Goal: Task Accomplishment & Management: Use online tool/utility

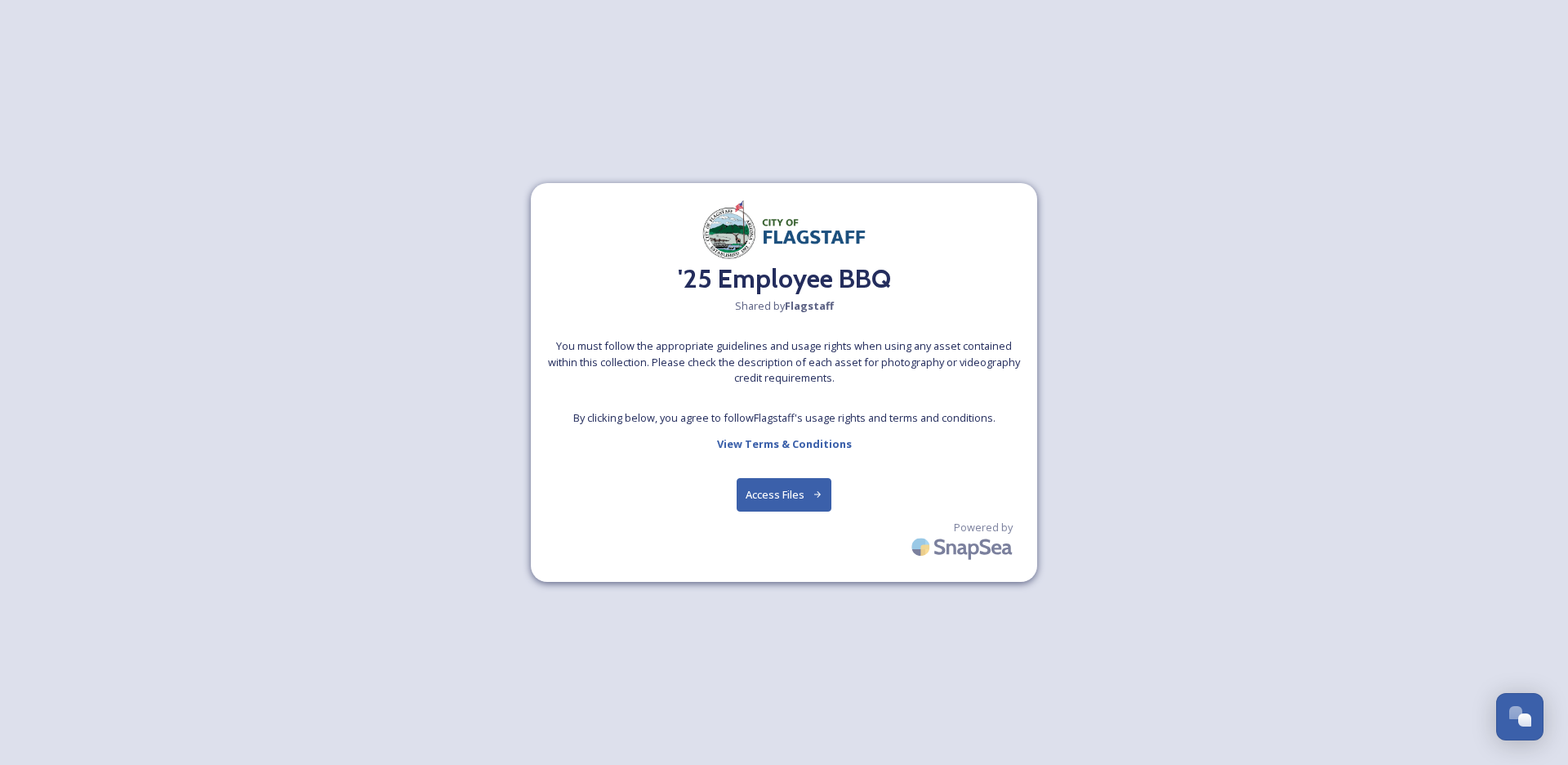
click at [783, 495] on button "Access Files" at bounding box center [784, 494] width 95 height 34
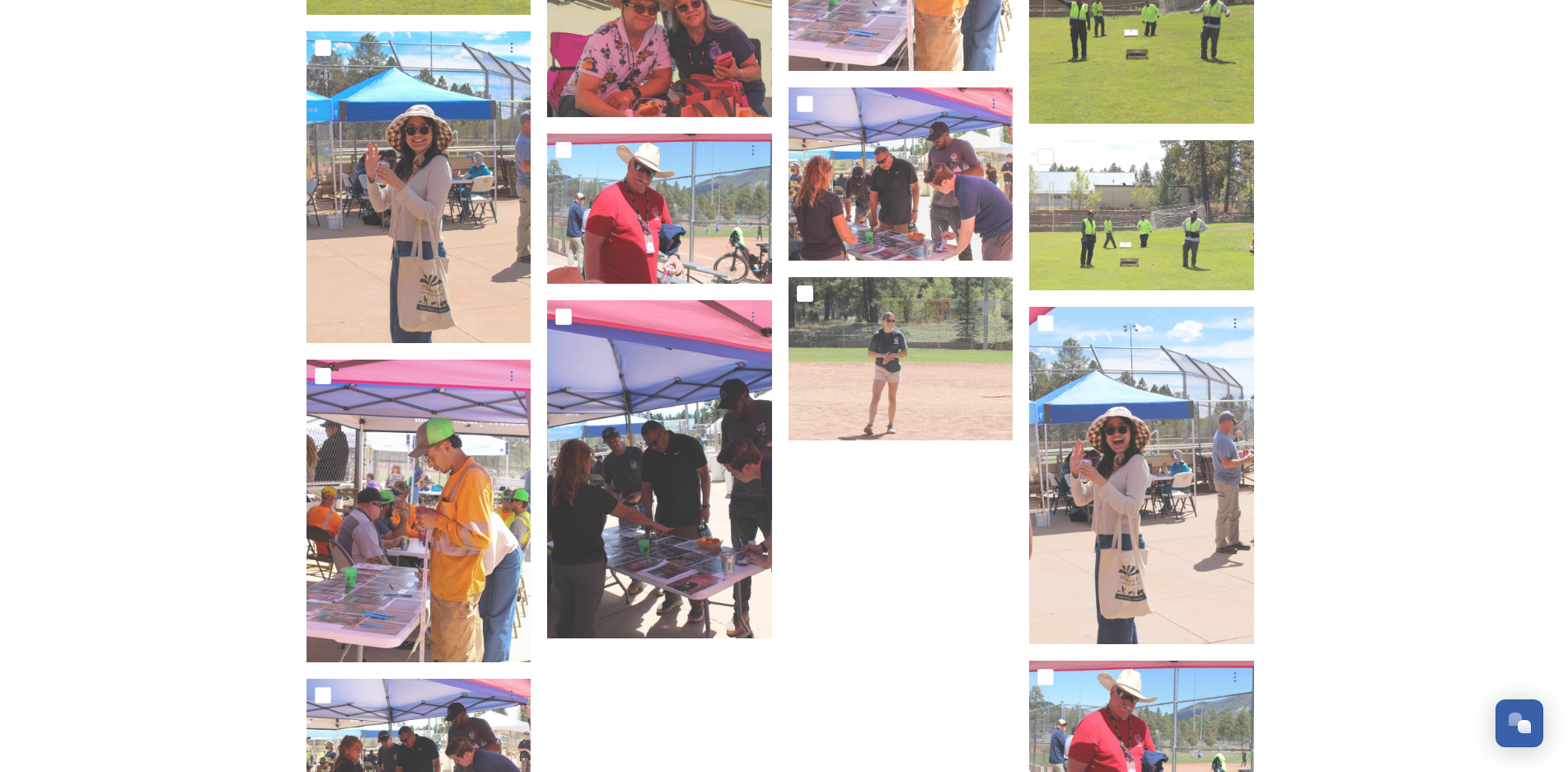
scroll to position [12136, 0]
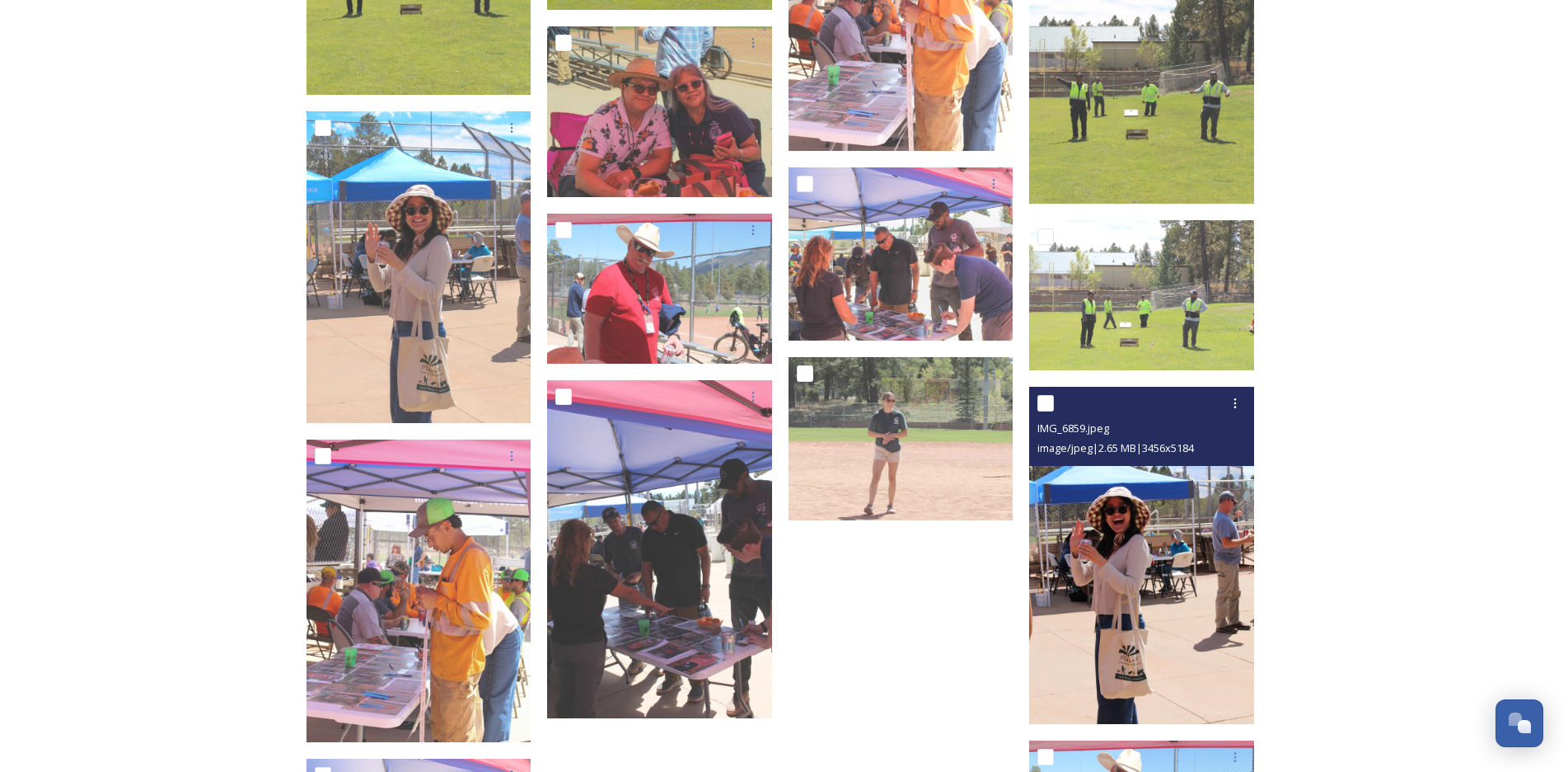
click at [1078, 519] on img at bounding box center [1142, 555] width 225 height 338
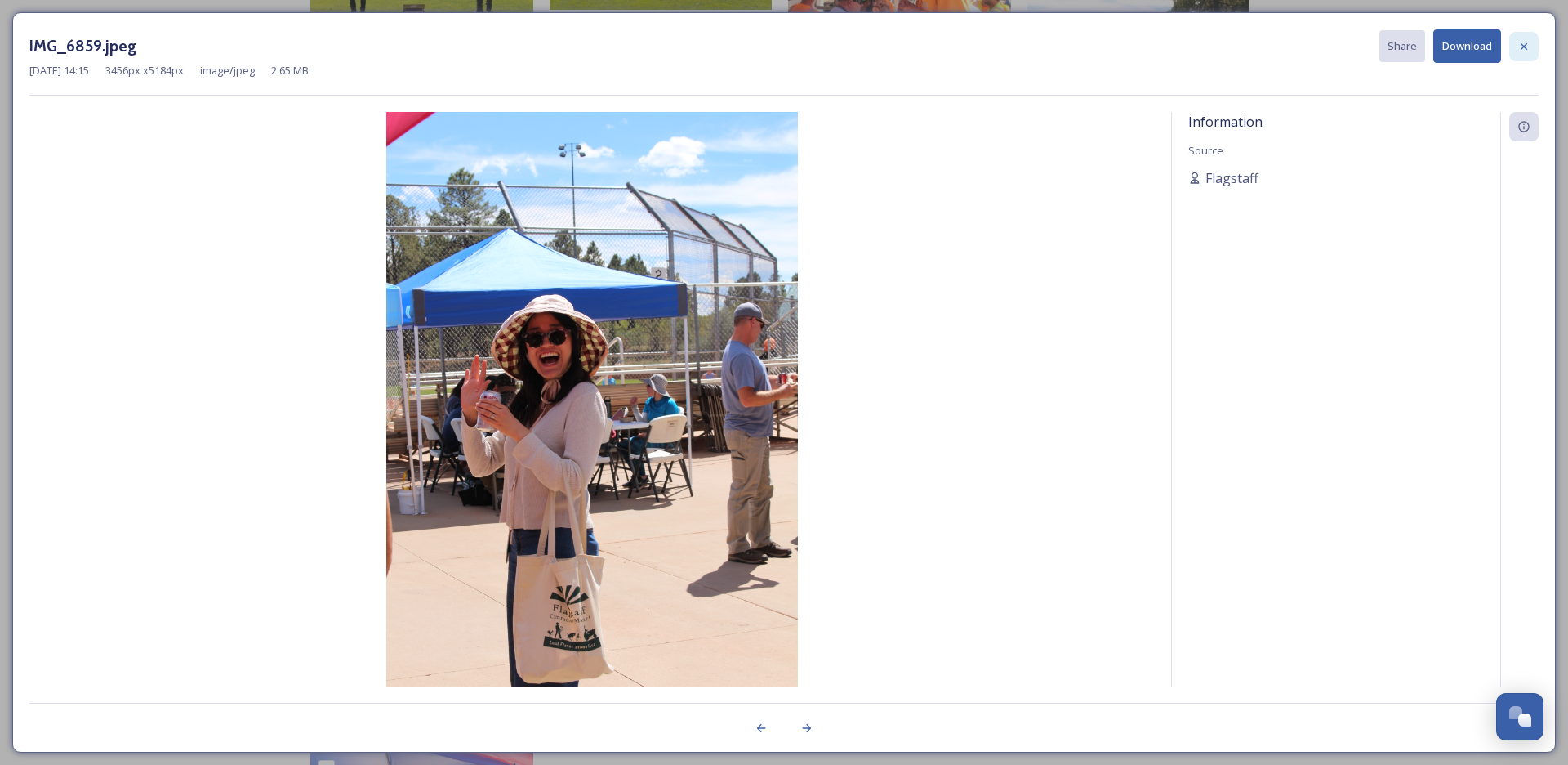
click at [1515, 45] on div at bounding box center [1524, 47] width 29 height 29
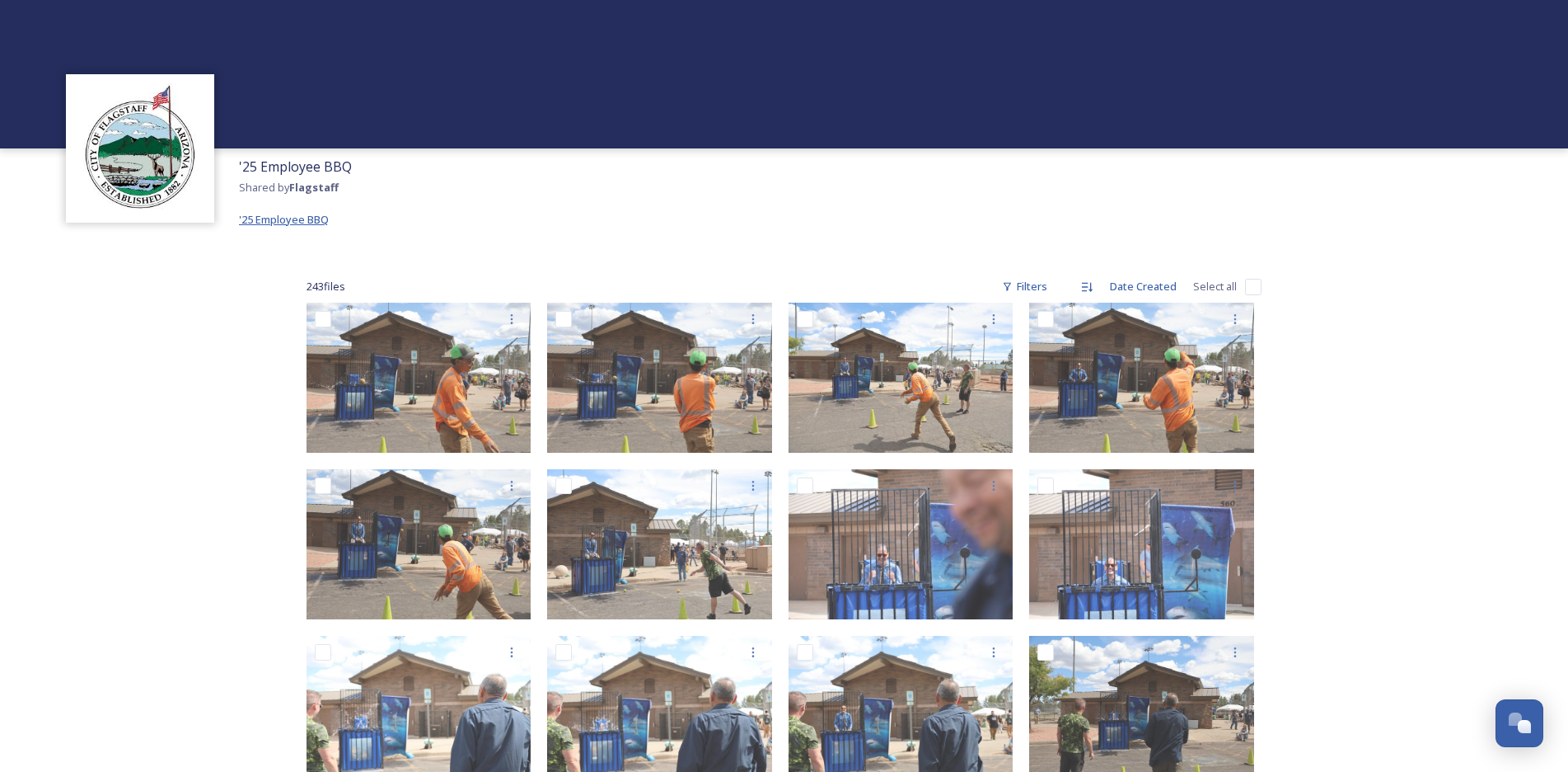
click at [309, 223] on span "'25 Employee BBQ" at bounding box center [284, 219] width 90 height 15
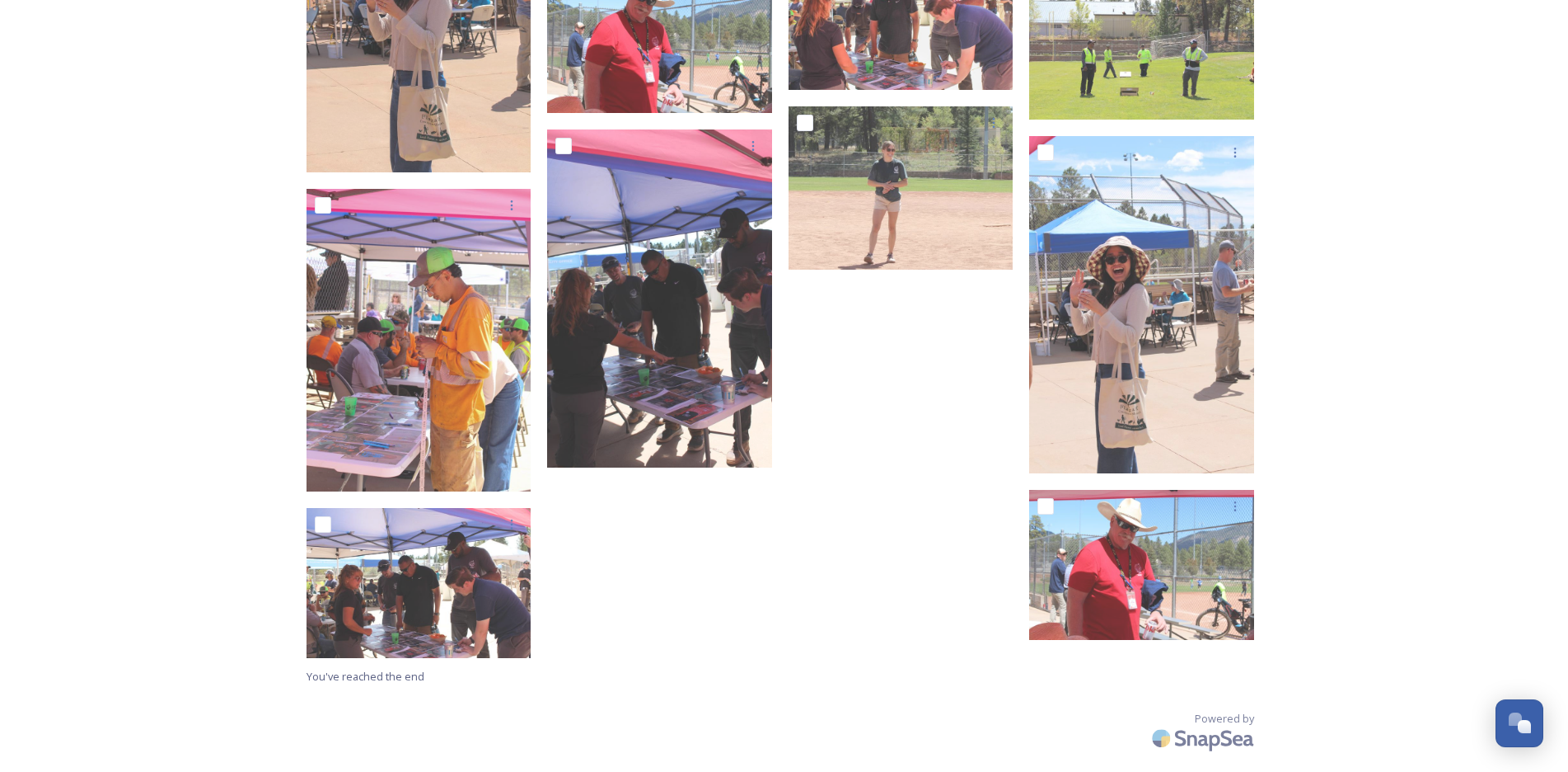
scroll to position [12389, 0]
